Goal: Task Accomplishment & Management: Complete application form

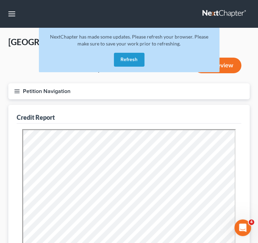
click at [129, 59] on button "Refresh" at bounding box center [129, 60] width 31 height 14
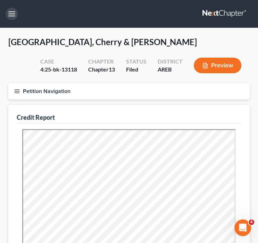
click at [12, 16] on button "button" at bounding box center [12, 14] width 13 height 13
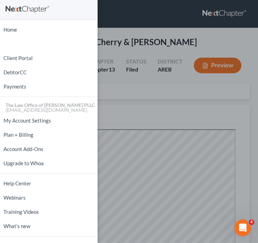
click at [142, 31] on div "Home New Case Client Portal DebtorCC Payments The Law Office of Furonda Brasfie…" at bounding box center [129, 121] width 258 height 243
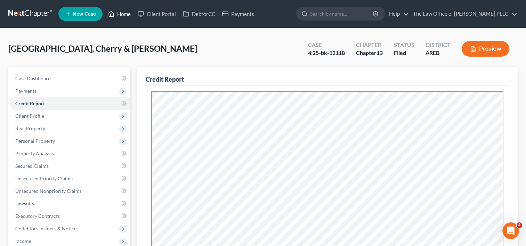
click at [125, 15] on link "Home" at bounding box center [120, 14] width 30 height 13
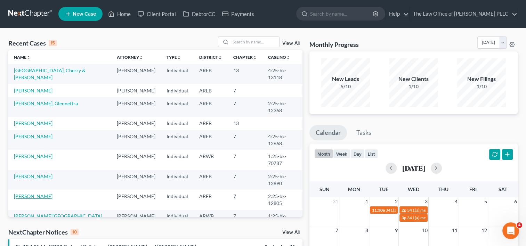
click at [49, 193] on link "Alexander, Stephanie" at bounding box center [33, 196] width 39 height 6
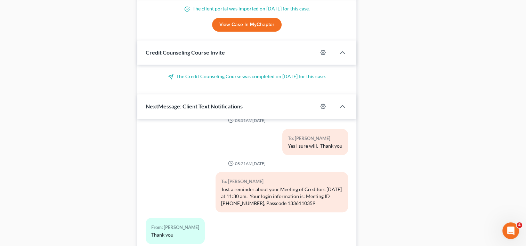
scroll to position [594, 0]
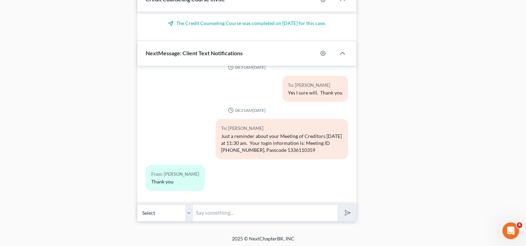
click at [221, 213] on input "text" at bounding box center [265, 212] width 144 height 17
type input "Are you logged on?"
click at [263, 213] on icon "submit" at bounding box center [346, 212] width 7 height 7
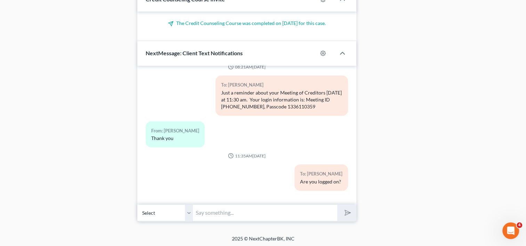
click at [224, 210] on input "text" at bounding box center [265, 212] width 144 height 17
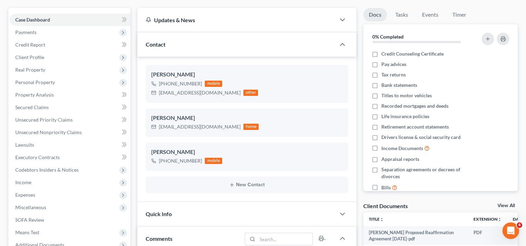
scroll to position [58, 0]
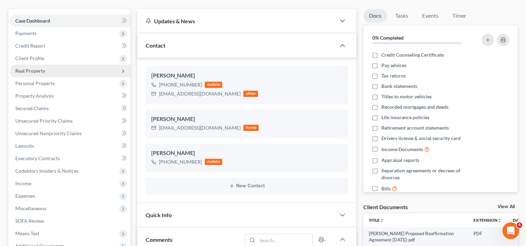
drag, startPoint x: 223, startPoint y: 212, endPoint x: 36, endPoint y: 72, distance: 233.7
click at [36, 72] on span "Real Property" at bounding box center [30, 71] width 30 height 6
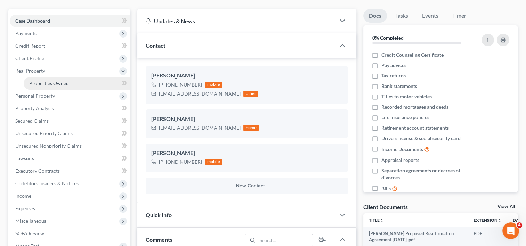
click at [53, 83] on span "Properties Owned" at bounding box center [49, 83] width 40 height 6
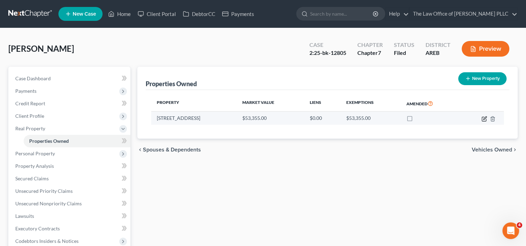
click at [263, 118] on icon "button" at bounding box center [484, 119] width 6 height 6
select select "2"
select select "3"
select select "0"
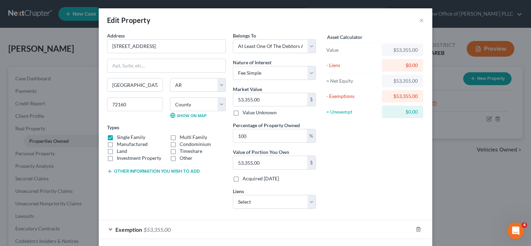
scroll to position [30, 0]
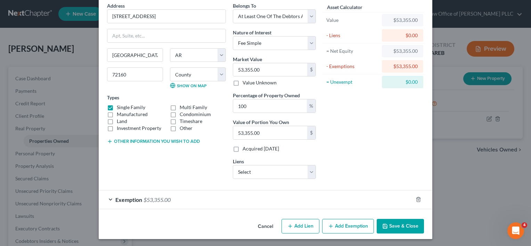
click at [263, 195] on div "Exemption $53,355.00" at bounding box center [256, 199] width 314 height 18
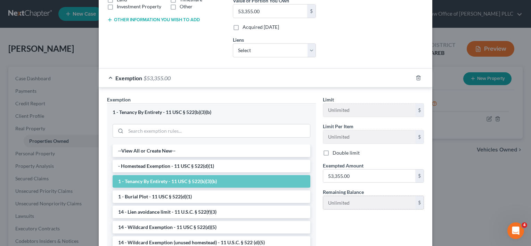
scroll to position [209, 0]
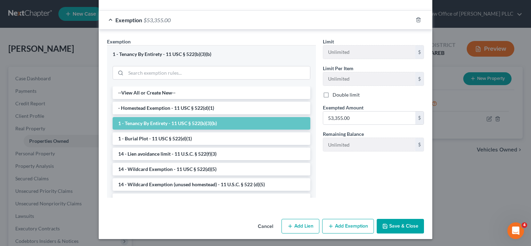
click at [263, 226] on button "Cancel" at bounding box center [265, 227] width 26 height 14
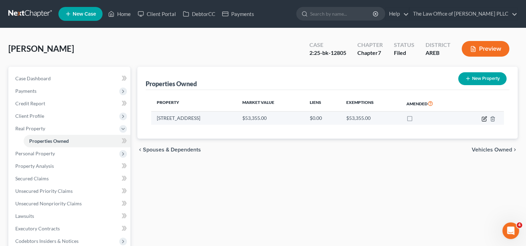
click at [263, 118] on icon "button" at bounding box center [484, 119] width 4 height 4
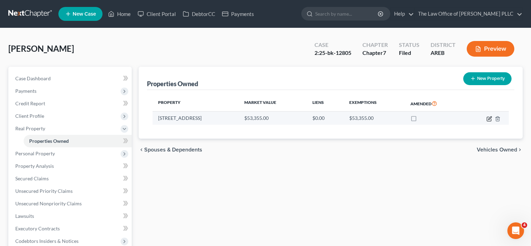
select select "2"
select select "3"
select select "0"
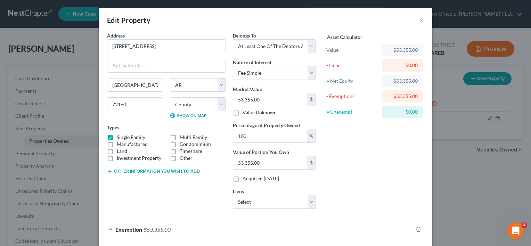
scroll to position [30, 0]
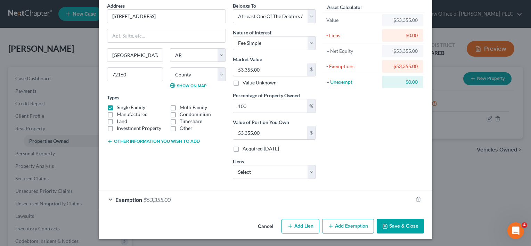
click at [203, 198] on div "Exemption $53,355.00" at bounding box center [256, 199] width 314 height 18
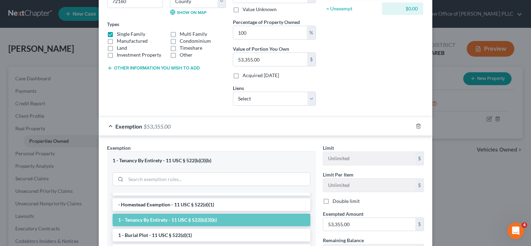
scroll to position [67, 0]
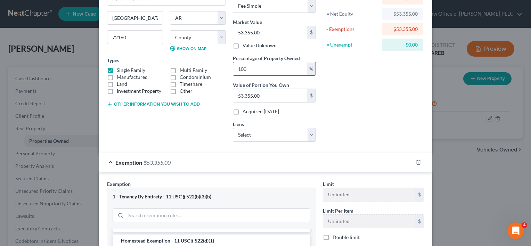
click at [263, 70] on input "100" at bounding box center [270, 68] width 74 height 13
type input "10"
type input "5,335.50"
type input "1"
type input "533.55"
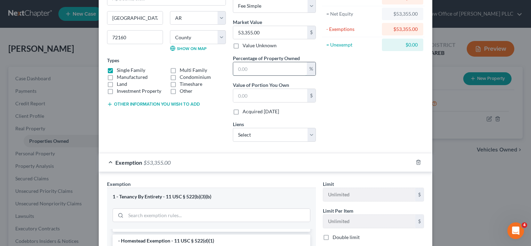
type input "5"
type input "2,667.75"
type input "50"
type input "26,677.50"
type input "50"
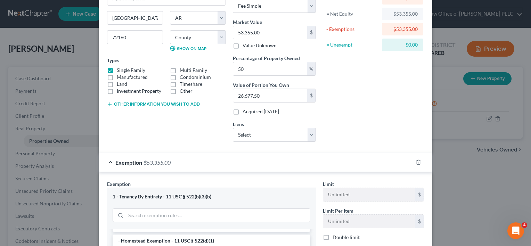
click at [213, 118] on div "Address * 1111 N. College Street Stuttgart State AL AK AR AZ CA CO CT DE DC FL …" at bounding box center [167, 56] width 126 height 182
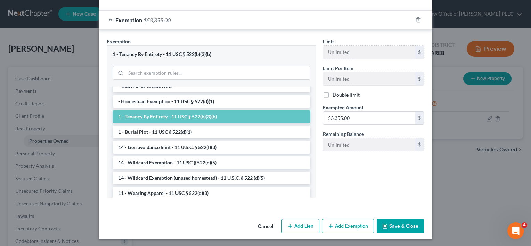
scroll to position [0, 0]
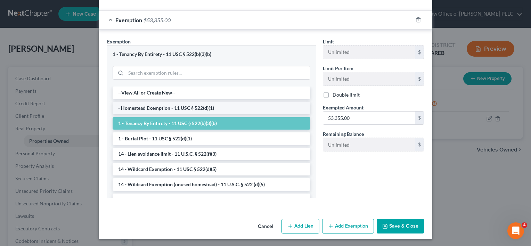
click at [211, 106] on li "- Homestead Exemption - 11 USC § 522(d)(1)" at bounding box center [212, 108] width 198 height 13
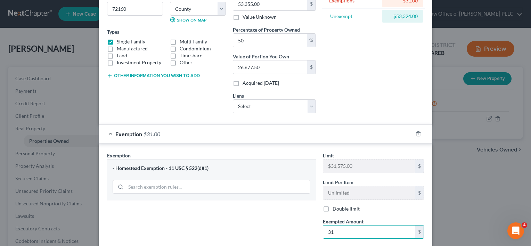
scroll to position [116, 0]
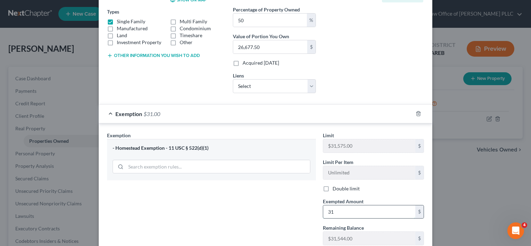
type input "3"
type input "26,677.50"
click at [263, 229] on div "Exemption Set must be selected for CA. Exemption * - Homestead Exemption - 11 U…" at bounding box center [212, 191] width 216 height 119
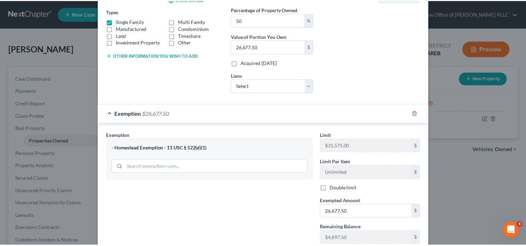
scroll to position [163, 0]
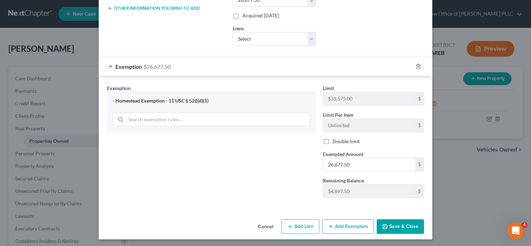
drag, startPoint x: 390, startPoint y: 224, endPoint x: 384, endPoint y: 222, distance: 6.4
click at [263, 224] on icon "button" at bounding box center [385, 227] width 6 height 6
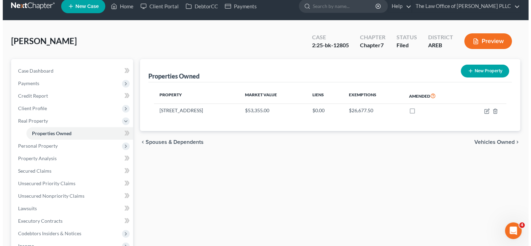
scroll to position [0, 0]
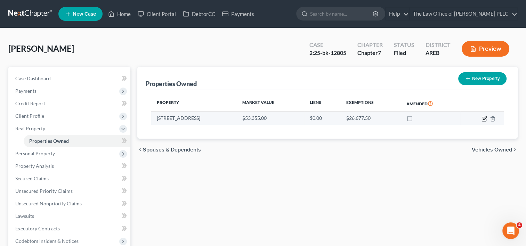
click at [263, 120] on icon "button" at bounding box center [484, 119] width 6 height 6
select select "2"
select select "3"
select select "0"
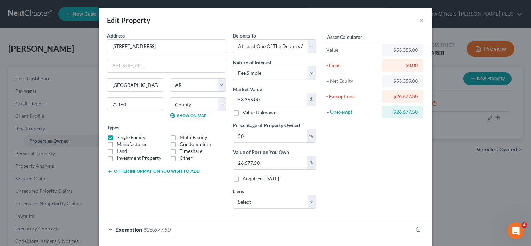
scroll to position [30, 0]
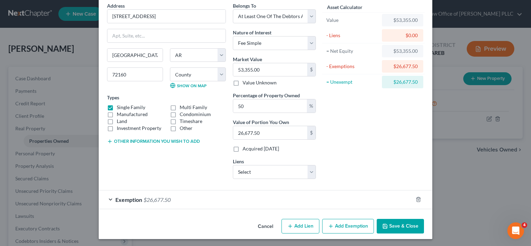
click at [138, 199] on span "Exemption" at bounding box center [128, 199] width 27 height 7
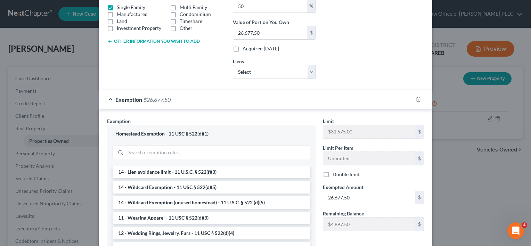
scroll to position [0, 0]
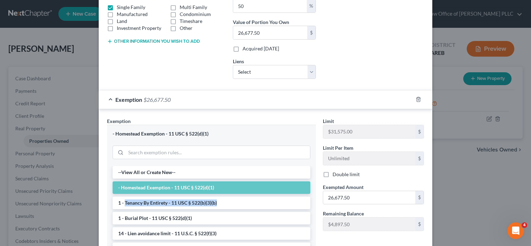
drag, startPoint x: 122, startPoint y: 202, endPoint x: 217, endPoint y: 204, distance: 95.2
click at [217, 204] on li "1 - Tenancy By Entirety - 11 USC § 522(b)(3)(b)" at bounding box center [212, 203] width 198 height 13
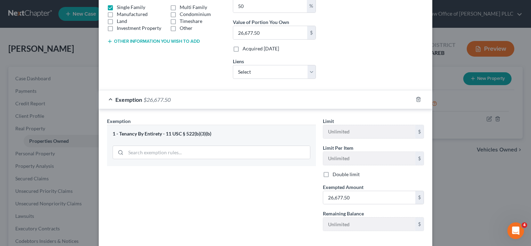
copy li "Tenancy By Entirety - 11 USC § 522(b)(3)(b)"
drag, startPoint x: 210, startPoint y: 133, endPoint x: 116, endPoint y: 129, distance: 94.6
click at [116, 129] on div "1 - Tenancy By Entirety - 11 USC § 522(b)(3)(b)" at bounding box center [211, 145] width 209 height 41
copy div "Tenancy By Entirety - 11 USC § 522(b)(3)(b)"
click at [209, 109] on div "Exemption Set must be selected for CA. Exemption * 1 - Tenancy By Entirety - 11…" at bounding box center [266, 175] width 334 height 133
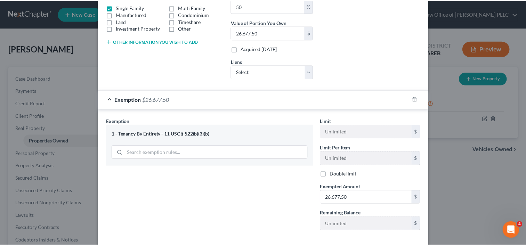
scroll to position [163, 0]
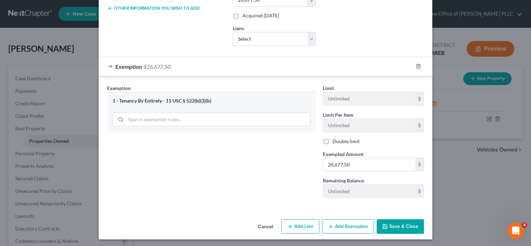
click at [263, 223] on button "Cancel" at bounding box center [265, 227] width 26 height 14
